Goal: Obtain resource: Obtain resource

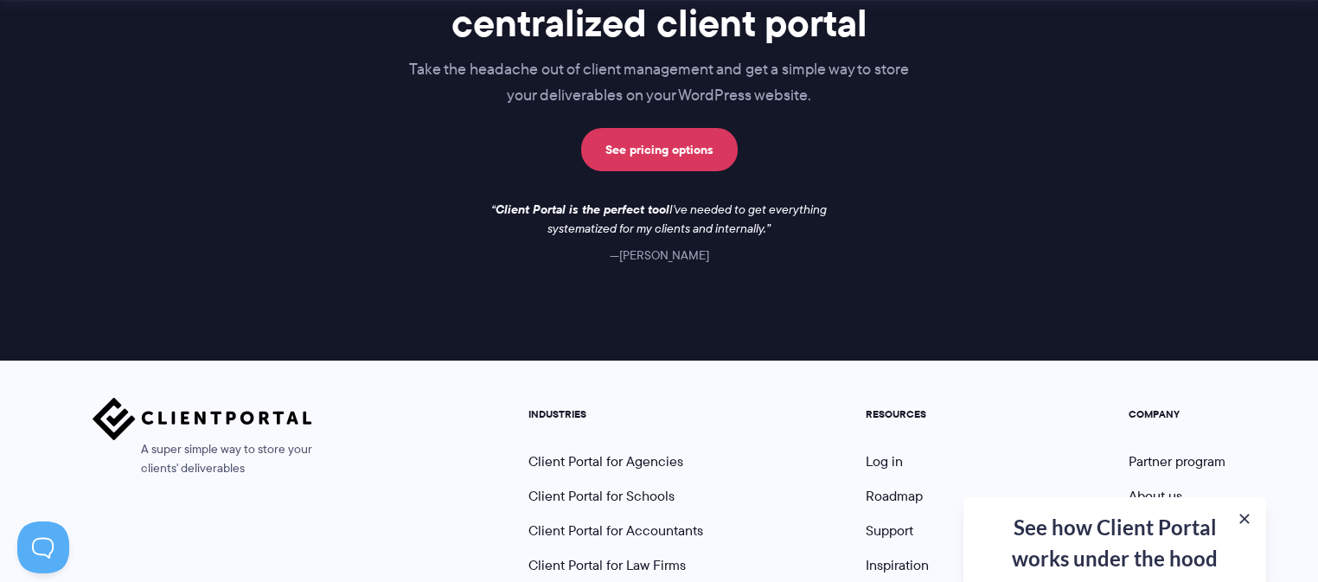
scroll to position [2720, 0]
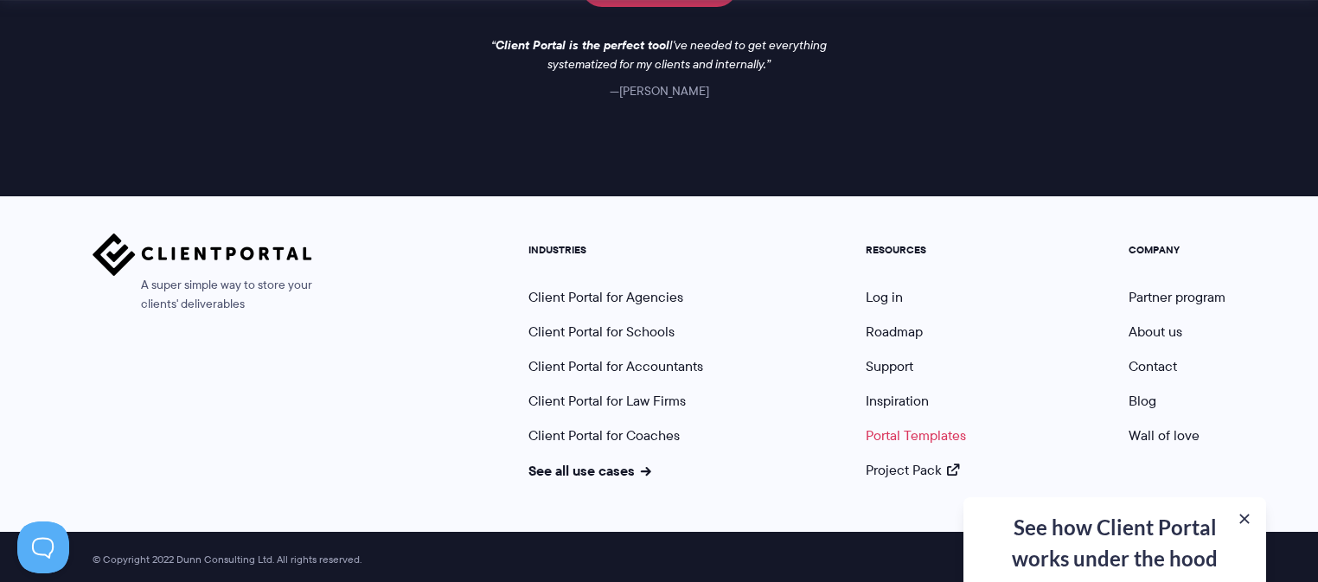
click at [898, 431] on link "Portal Templates" at bounding box center [916, 435] width 100 height 20
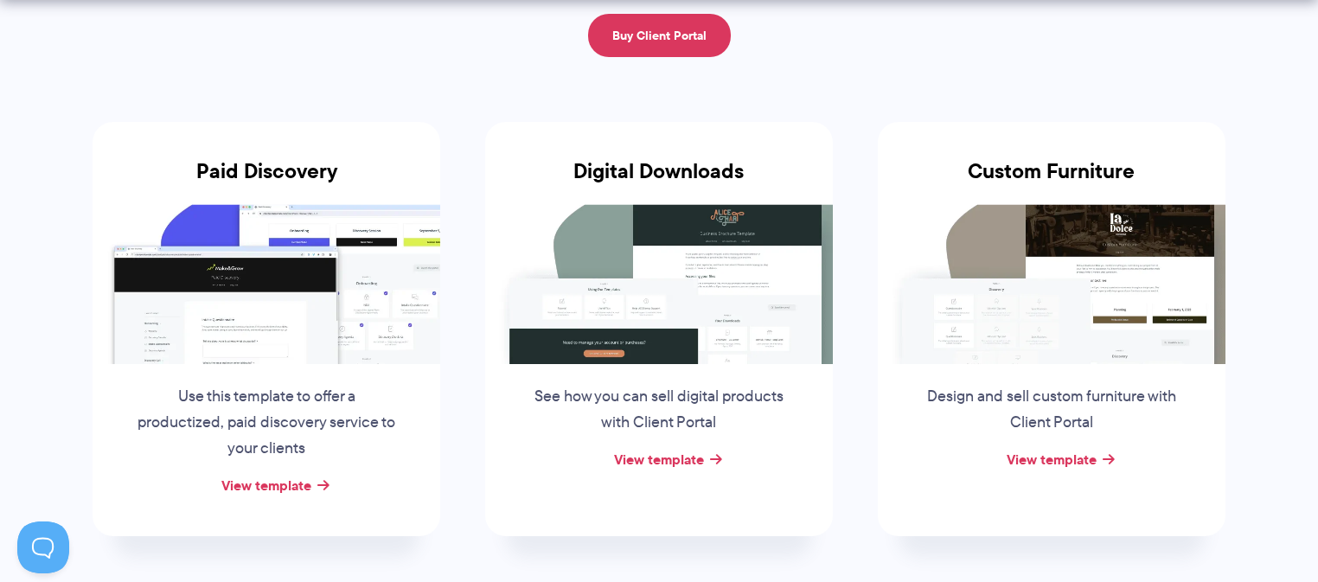
click at [1078, 307] on img at bounding box center [1052, 283] width 348 height 159
click at [1062, 461] on link "View template" at bounding box center [1052, 459] width 90 height 21
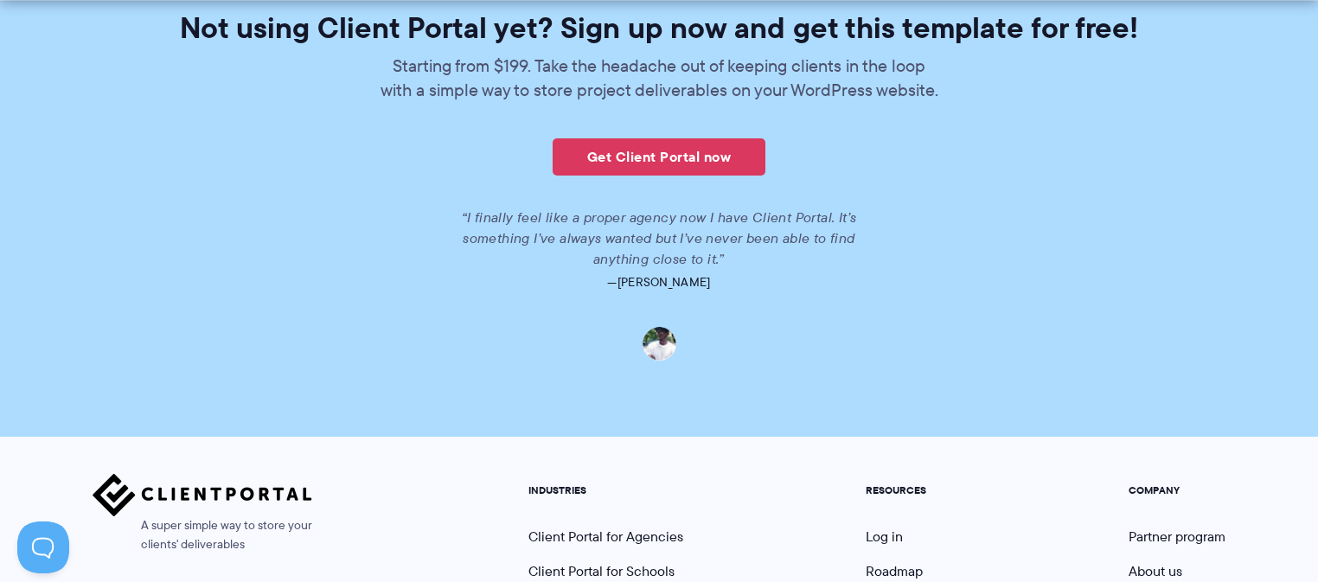
scroll to position [2813, 0]
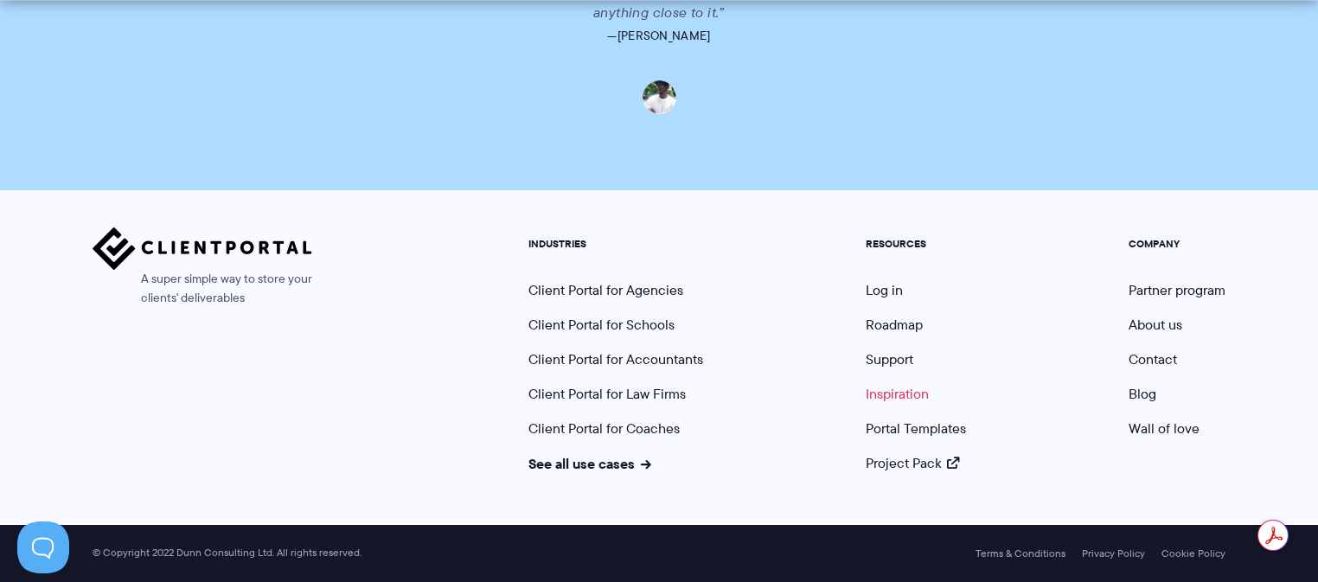
click at [876, 393] on link "Inspiration" at bounding box center [897, 394] width 63 height 20
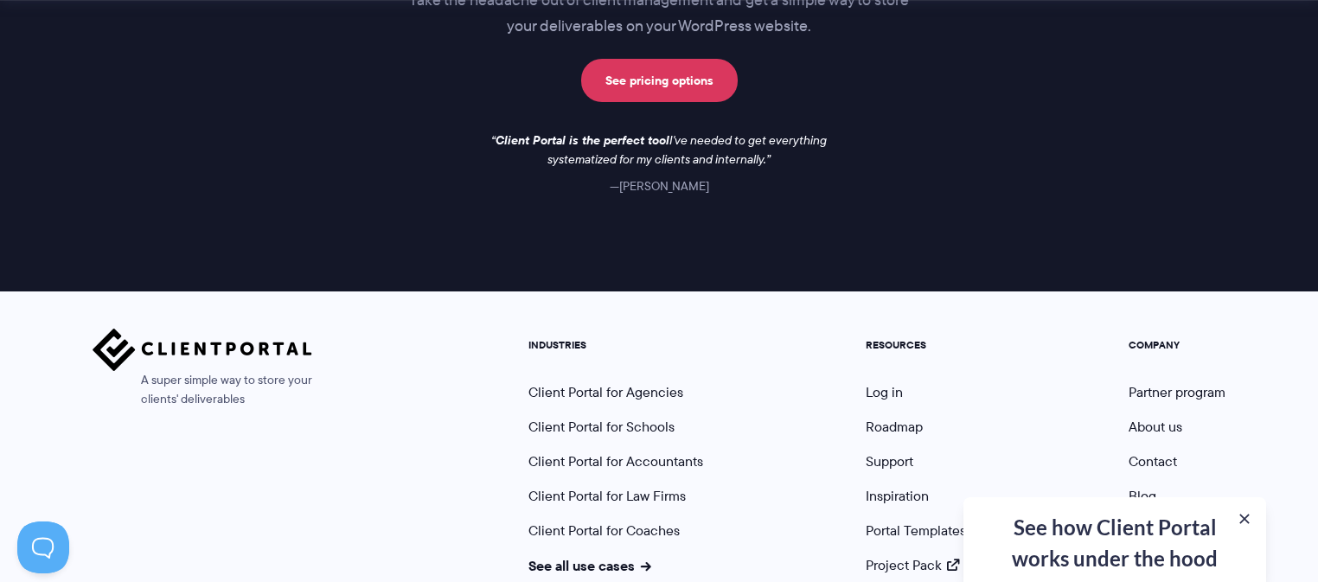
scroll to position [2720, 0]
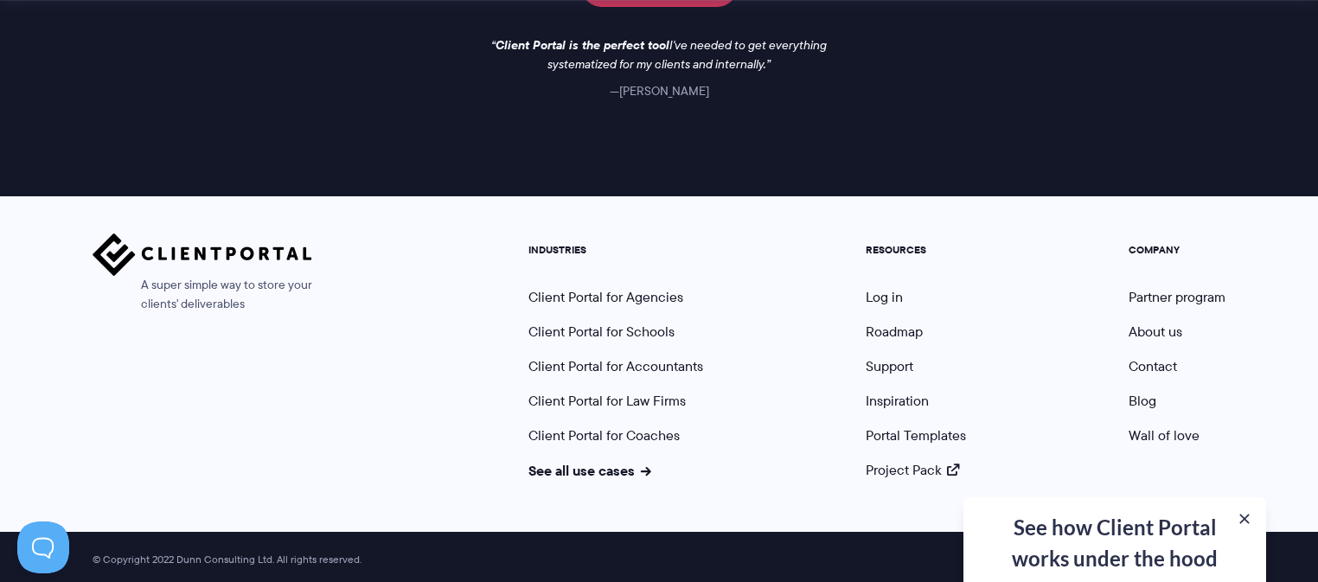
click at [1103, 534] on div "See how Client Portal works under the hood Get an in-depth video covering every…" at bounding box center [1114, 539] width 303 height 85
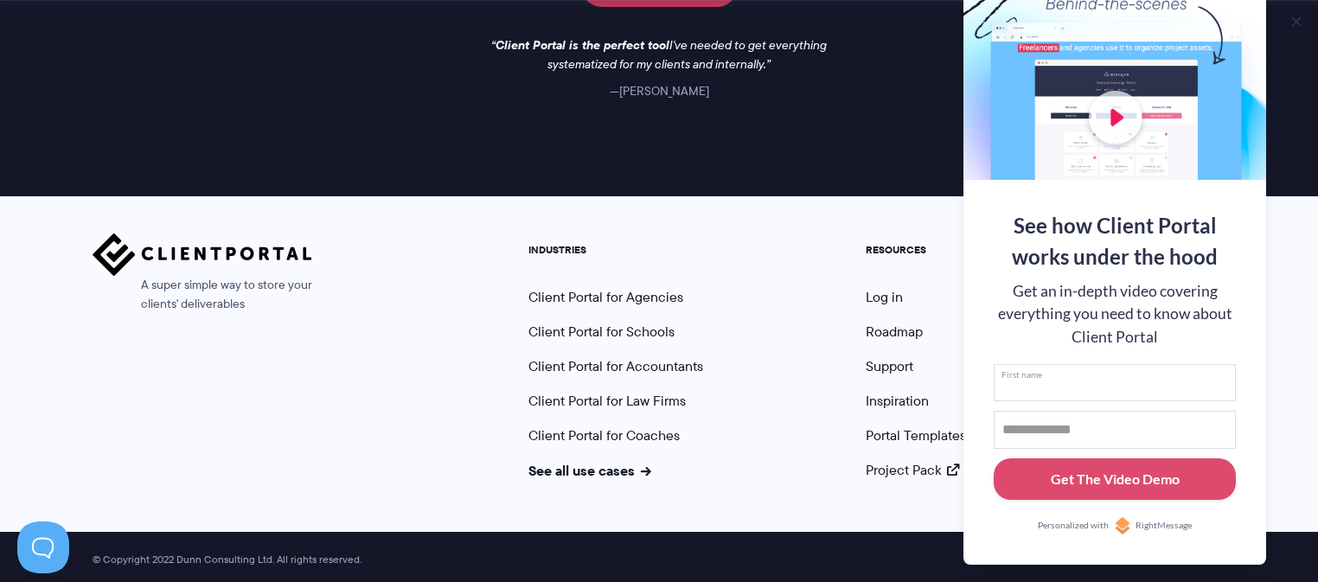
click at [1075, 387] on input "First name" at bounding box center [1115, 383] width 242 height 38
type input "******"
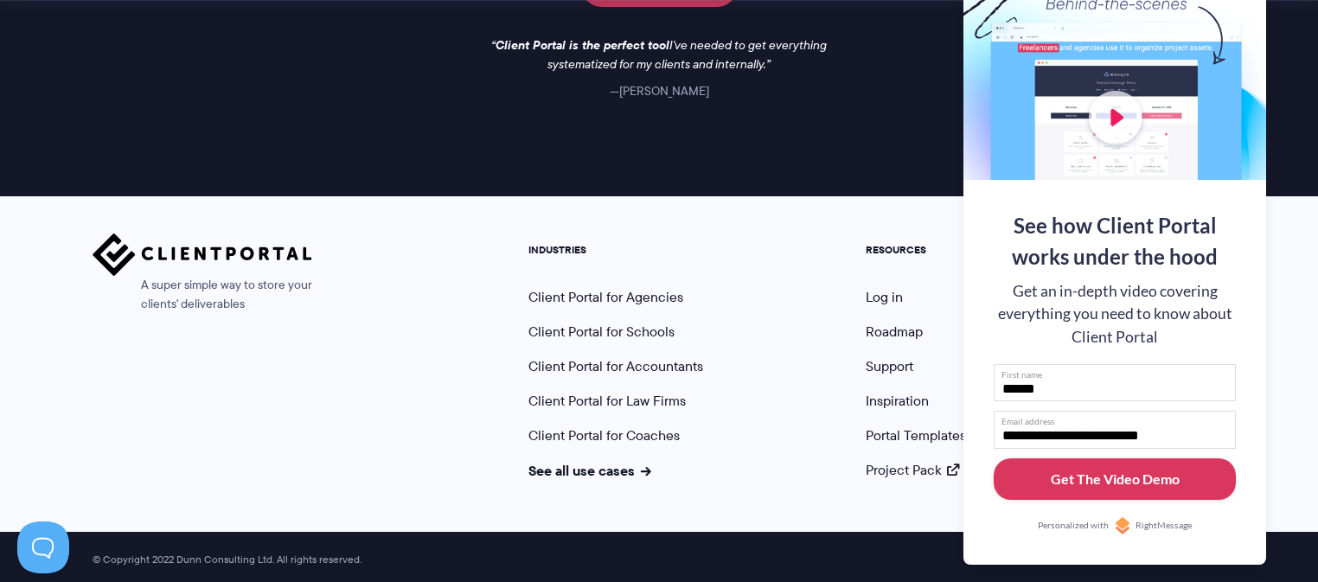
type input "**********"
click at [1108, 479] on div "Get The Video Demo" at bounding box center [1115, 479] width 129 height 21
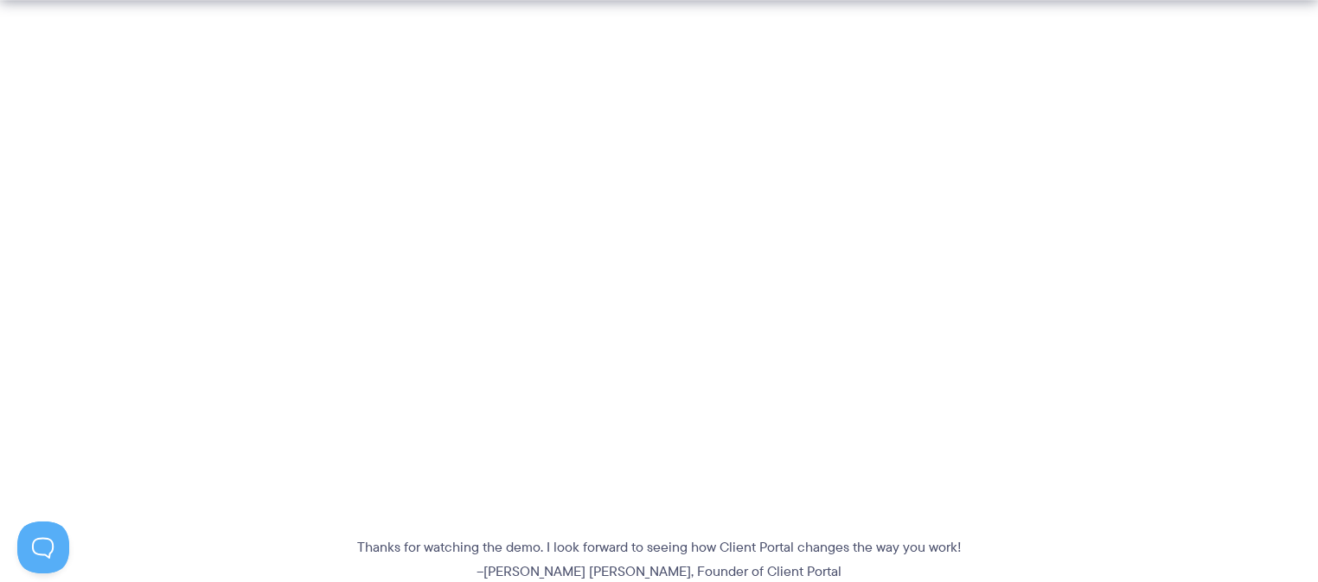
scroll to position [479, 0]
